Goal: Transaction & Acquisition: Purchase product/service

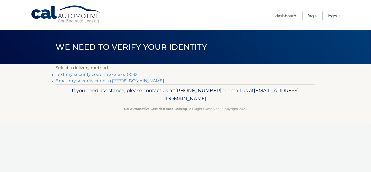
click at [118, 73] on link "Text my security code to xxx-xxx-0032" at bounding box center [97, 74] width 82 height 5
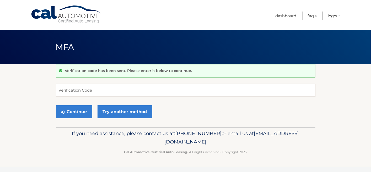
click at [66, 93] on input "Verification Code" at bounding box center [186, 90] width 260 height 13
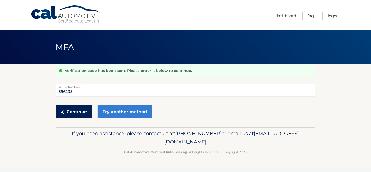
type input "596235"
click at [81, 111] on button "Continue" at bounding box center [74, 111] width 36 height 13
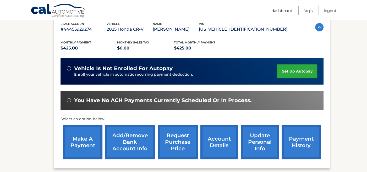
scroll to position [105, 0]
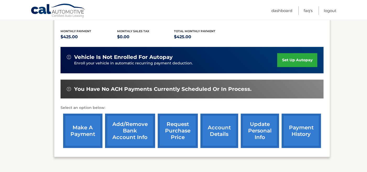
click at [84, 130] on link "make a payment" at bounding box center [82, 131] width 39 height 34
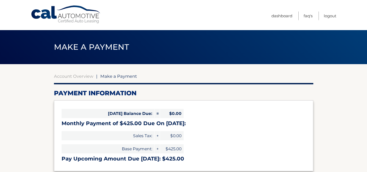
select select "MWRjNGU1NmUtNWFhMC00OTQ5LWIwMzgtMWFlNDUzMGU0NjJi"
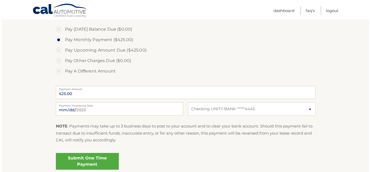
scroll to position [184, 0]
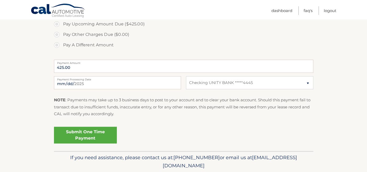
click at [78, 133] on link "Submit One Time Payment" at bounding box center [85, 135] width 63 height 17
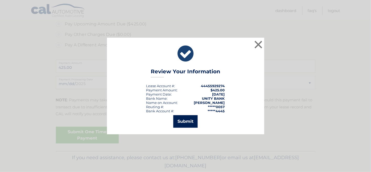
click at [185, 120] on button "Submit" at bounding box center [185, 121] width 24 height 13
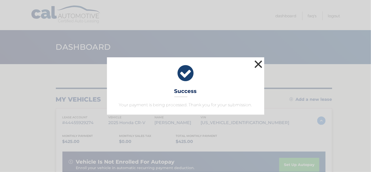
click at [257, 61] on button "×" at bounding box center [258, 64] width 10 height 10
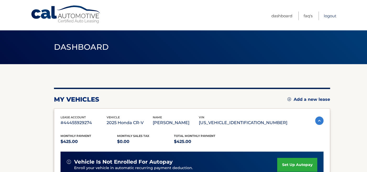
click at [330, 14] on link "Logout" at bounding box center [330, 16] width 13 height 9
